Goal: Navigation & Orientation: Go to known website

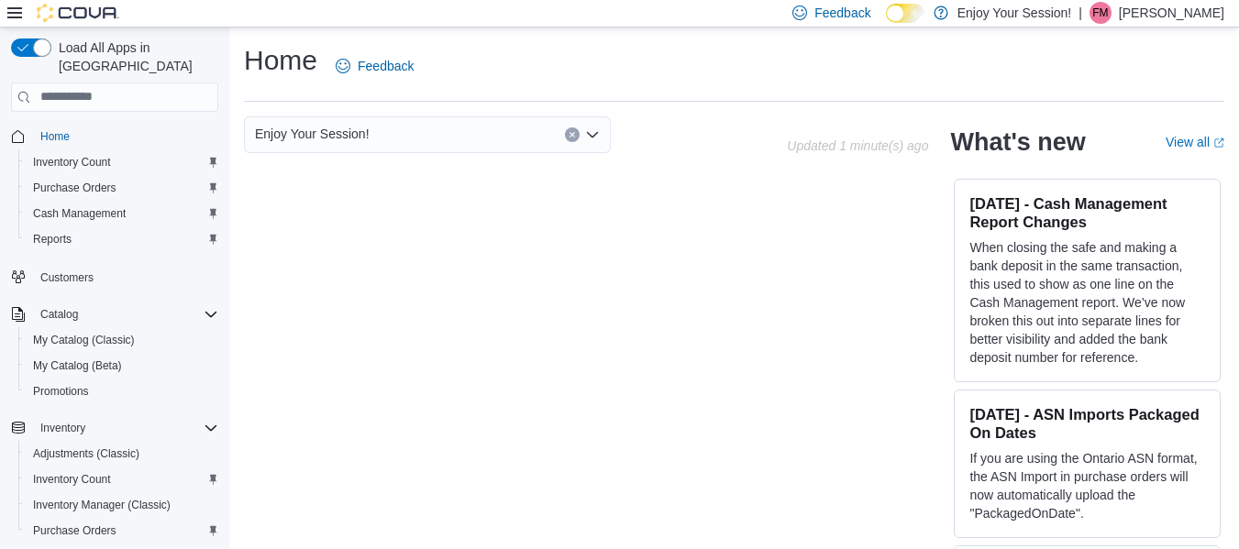
click at [1189, 17] on p "[PERSON_NAME]" at bounding box center [1171, 13] width 105 height 22
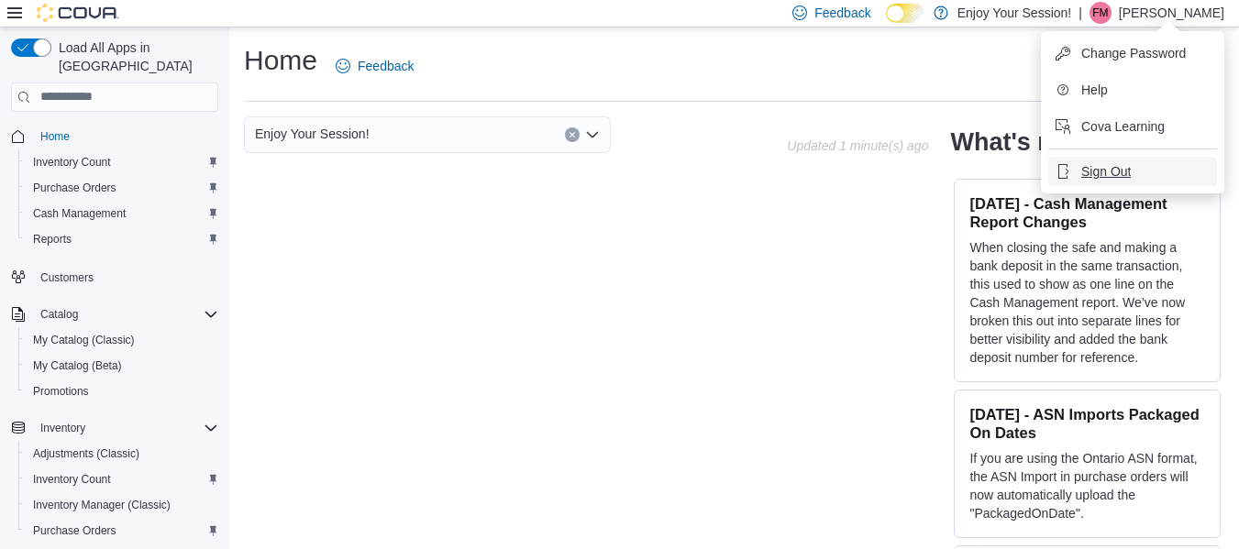
click at [1120, 176] on span "Sign Out" at bounding box center [1106, 171] width 50 height 18
